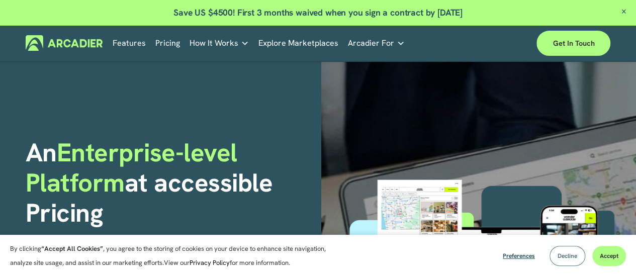
click at [564, 254] on span "Decline" at bounding box center [568, 256] width 20 height 8
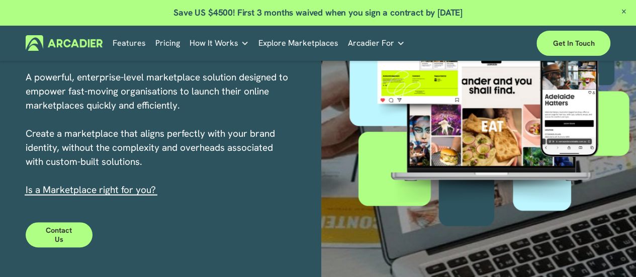
scroll to position [180, 0]
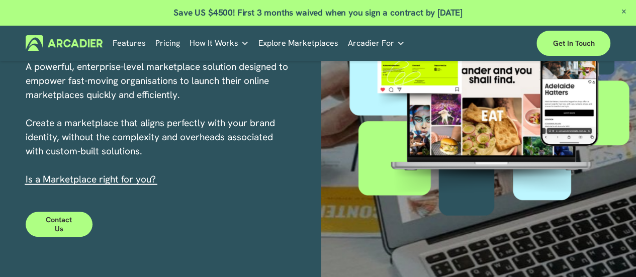
click at [168, 39] on link "Pricing" at bounding box center [167, 43] width 25 height 16
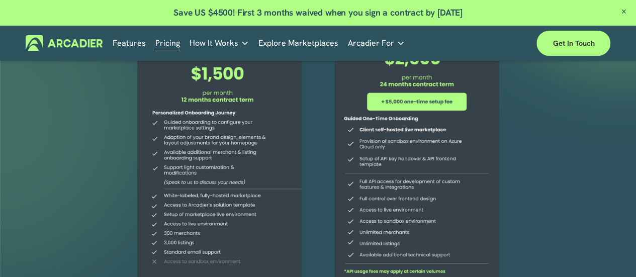
scroll to position [140, 0]
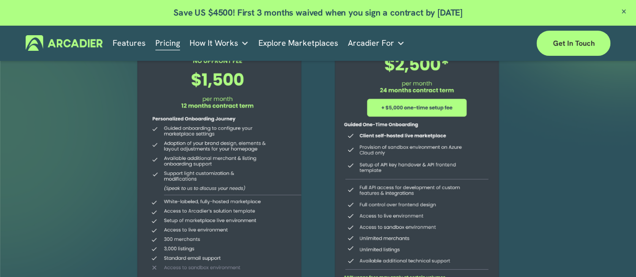
drag, startPoint x: 2, startPoint y: 92, endPoint x: 3, endPoint y: -15, distance: 106.6
click at [3, 0] on html "0 Save US $4500! First 3 months waived when you sign a contract by 31st July 20…" at bounding box center [318, 196] width 636 height 673
